Goal: Book appointment/travel/reservation

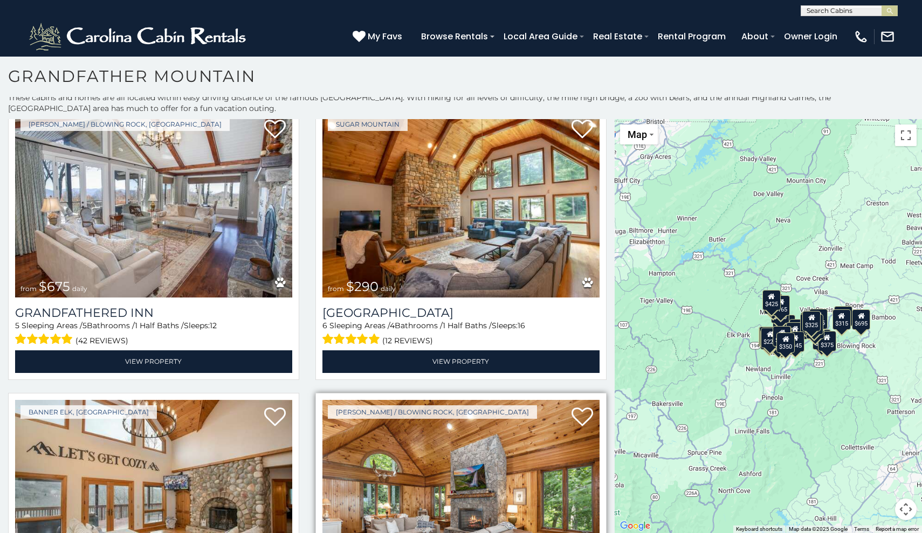
scroll to position [6, 0]
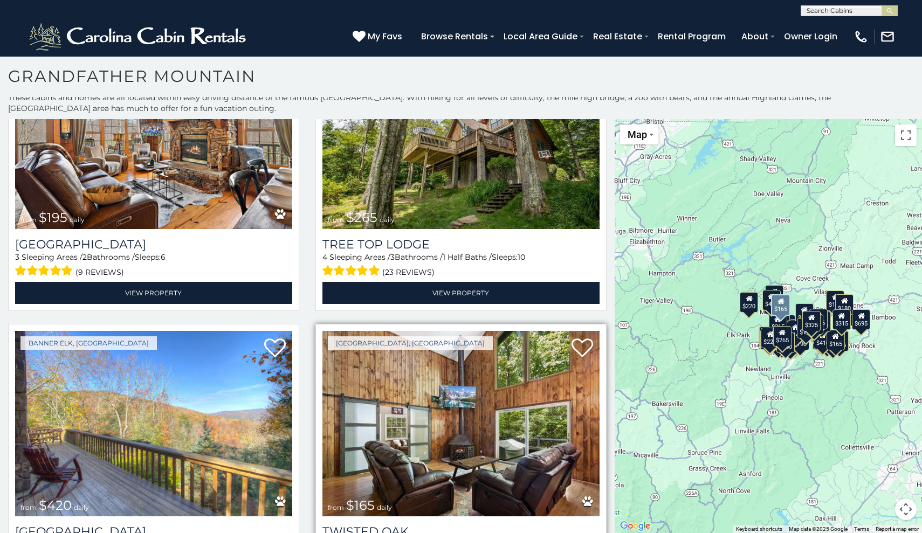
scroll to position [3846, 0]
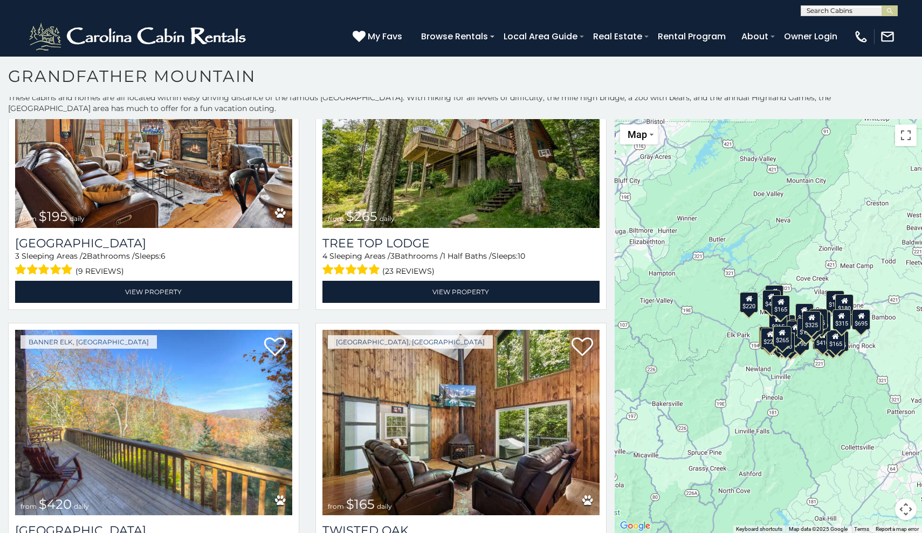
click at [780, 313] on div "$165" at bounding box center [780, 305] width 18 height 20
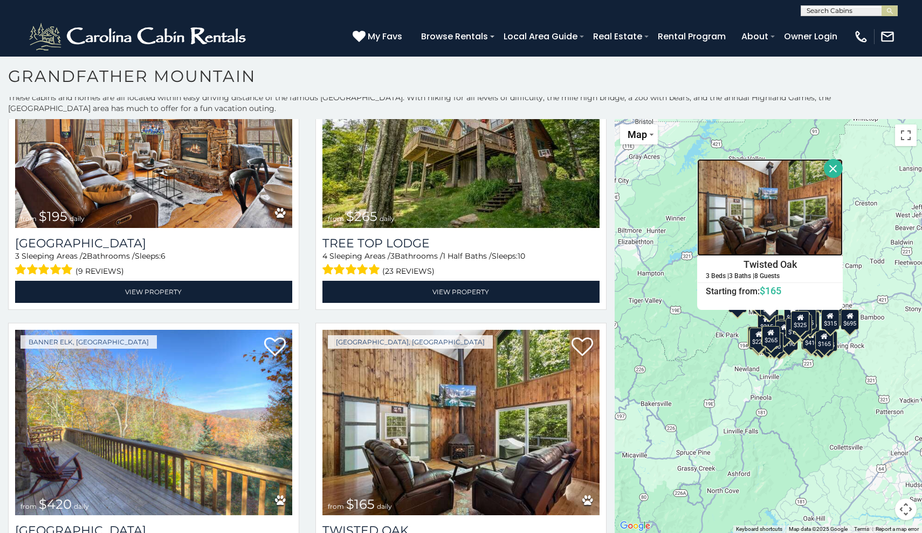
click at [752, 242] on img at bounding box center [770, 207] width 146 height 97
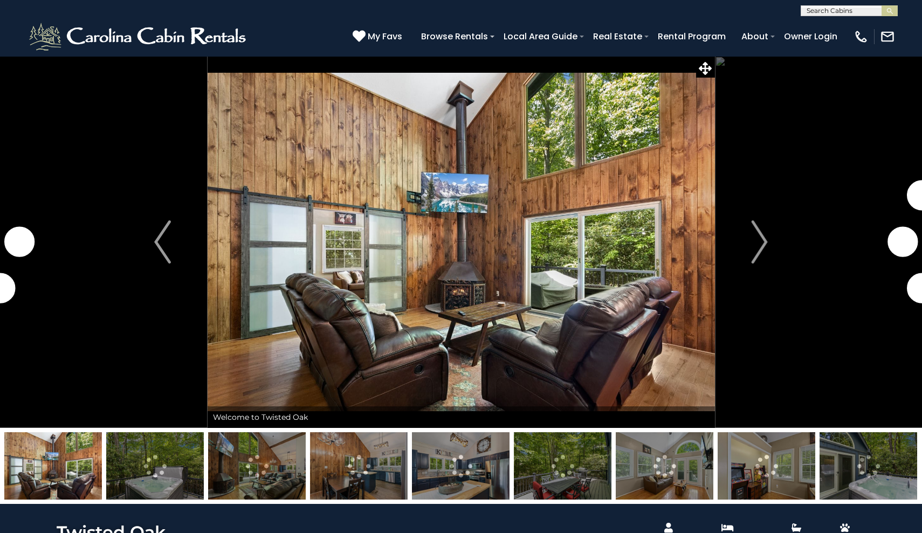
click at [173, 454] on img at bounding box center [155, 465] width 98 height 67
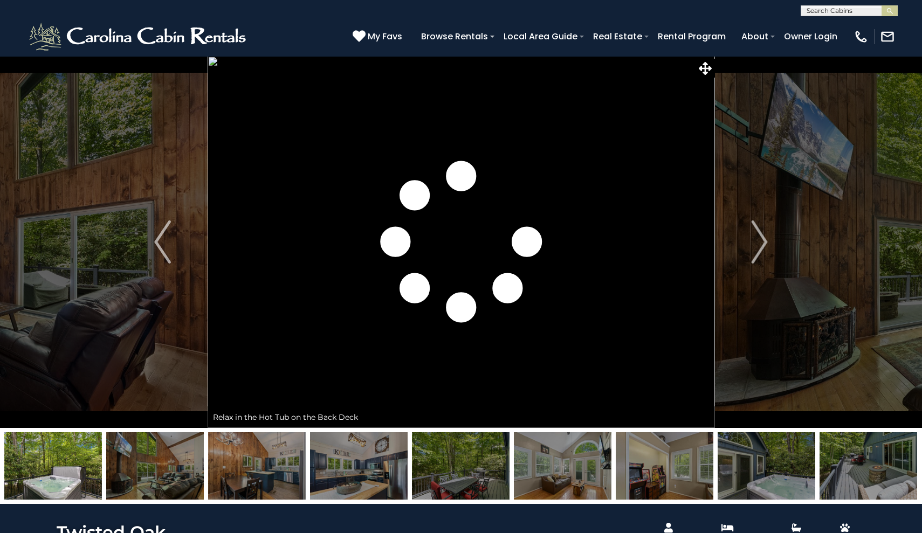
click at [256, 476] on img at bounding box center [257, 465] width 98 height 67
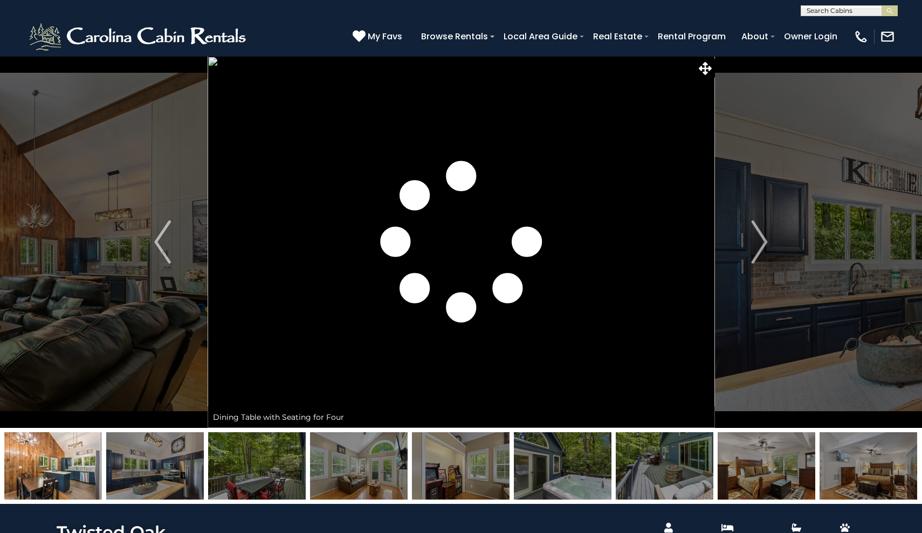
click at [347, 464] on img at bounding box center [359, 465] width 98 height 67
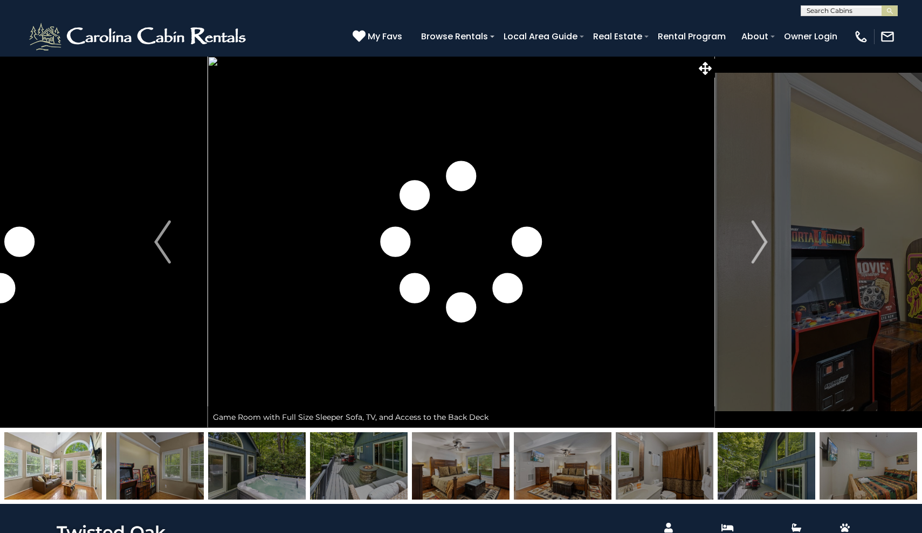
click at [454, 460] on img at bounding box center [461, 465] width 98 height 67
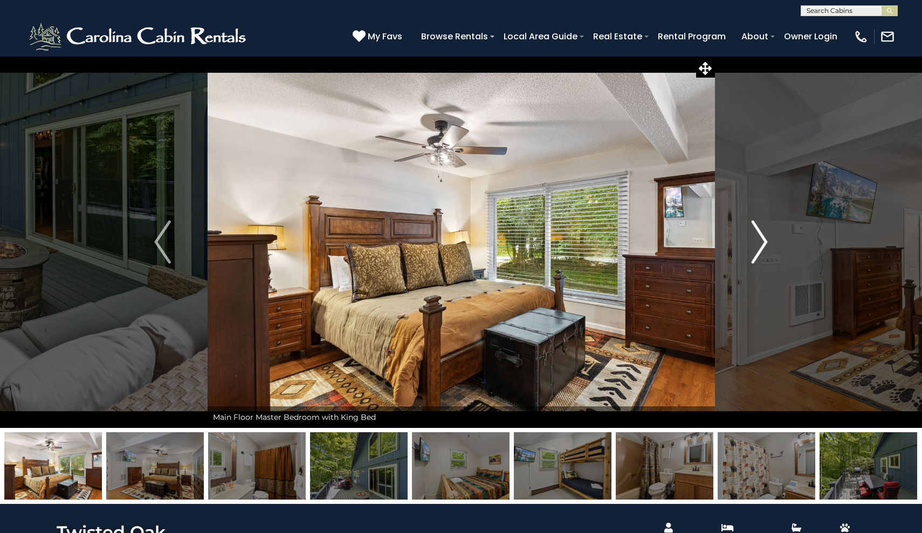
click at [765, 251] on img "Next" at bounding box center [759, 241] width 16 height 43
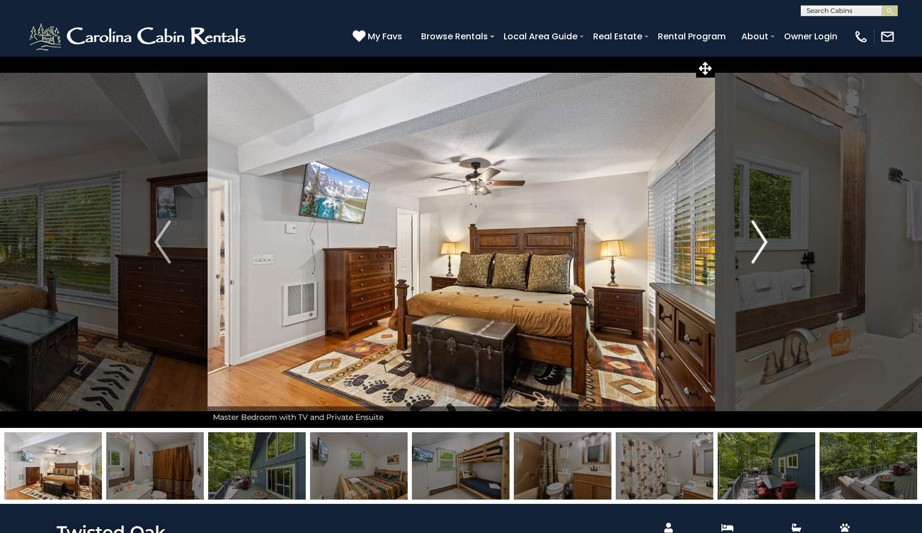
click at [765, 251] on img "Next" at bounding box center [759, 241] width 16 height 43
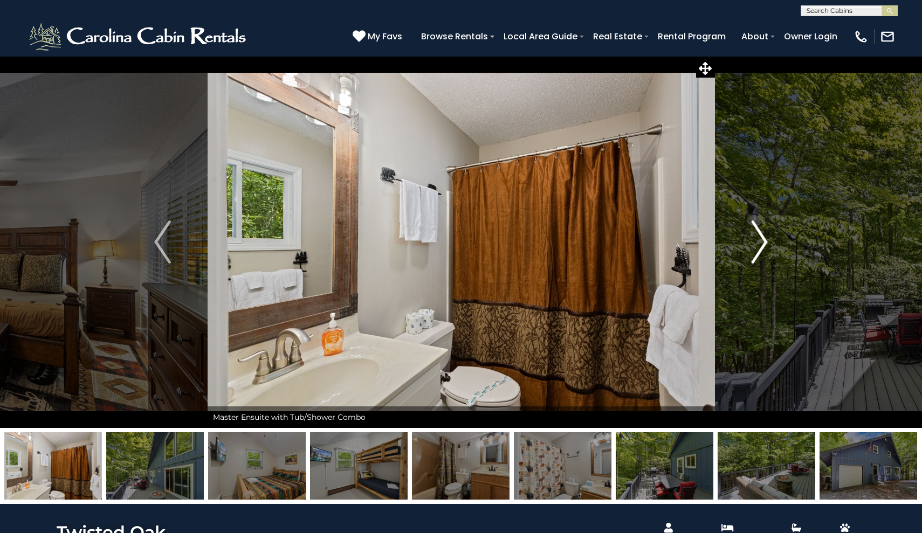
click at [769, 253] on button "Next" at bounding box center [759, 242] width 90 height 372
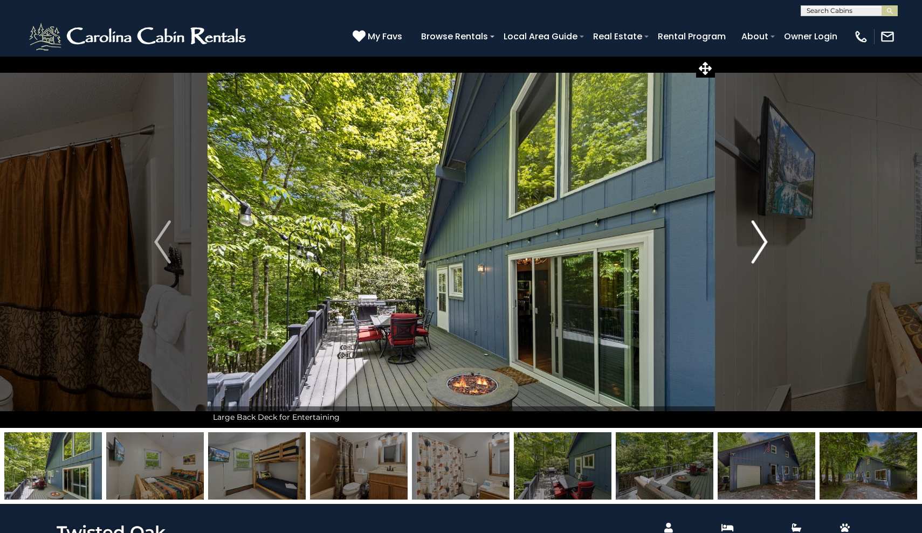
click at [762, 250] on img "Next" at bounding box center [759, 241] width 16 height 43
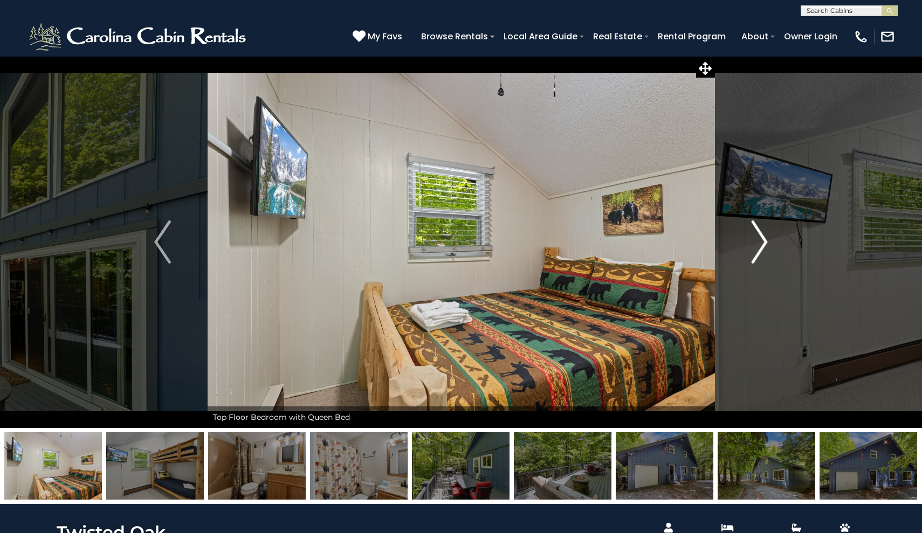
click at [762, 251] on img "Next" at bounding box center [759, 241] width 16 height 43
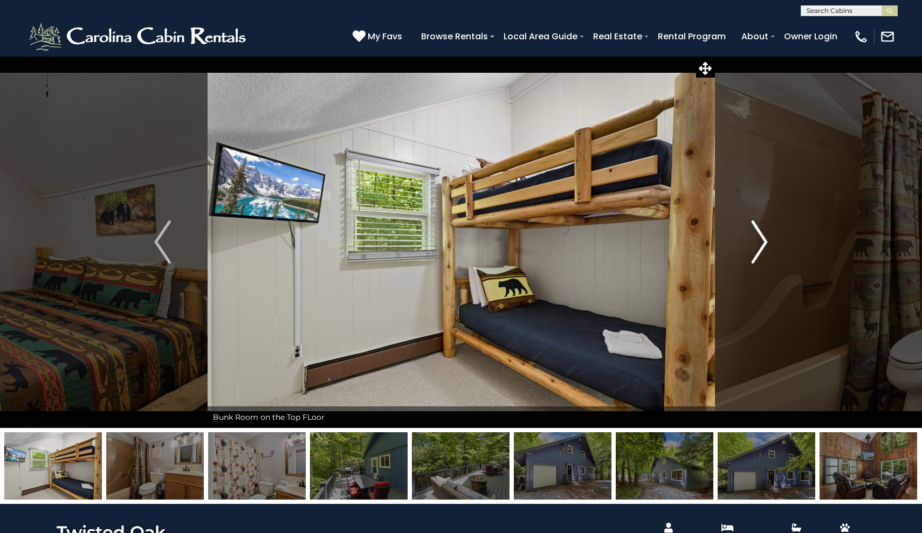
click at [763, 252] on img "Next" at bounding box center [759, 241] width 16 height 43
